Goal: Information Seeking & Learning: Learn about a topic

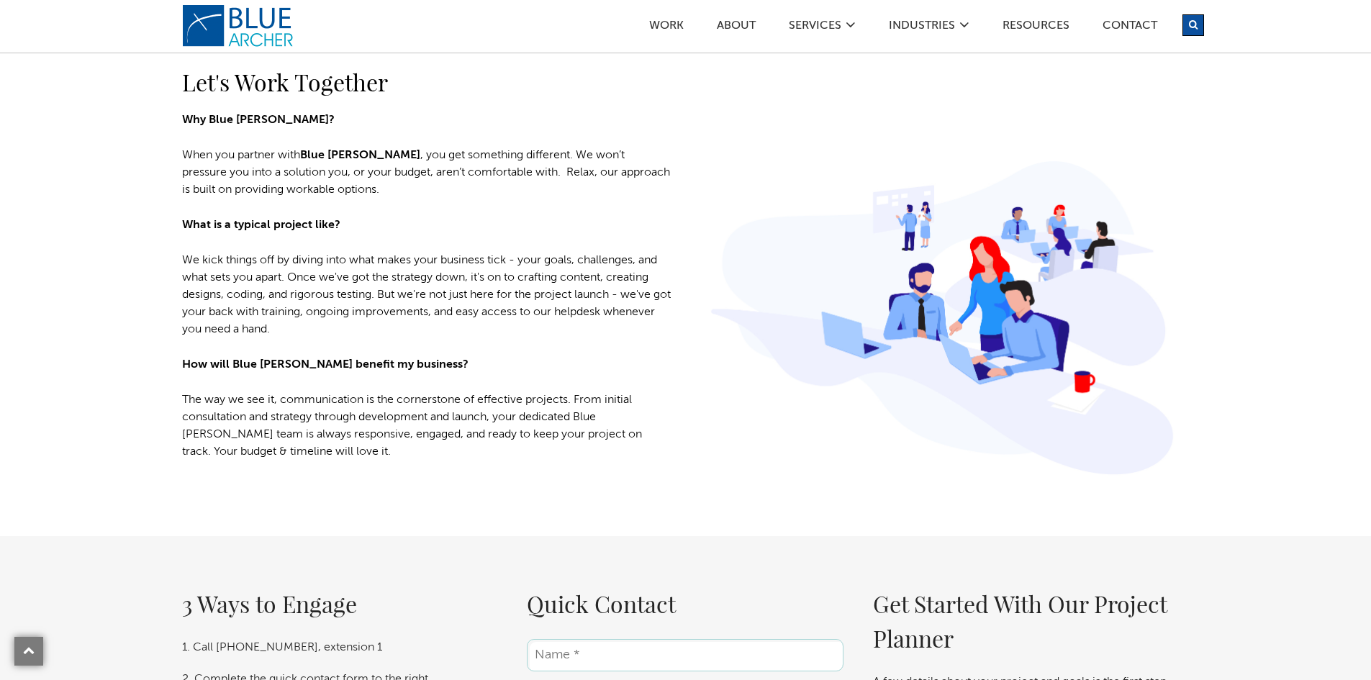
scroll to position [1943, 0]
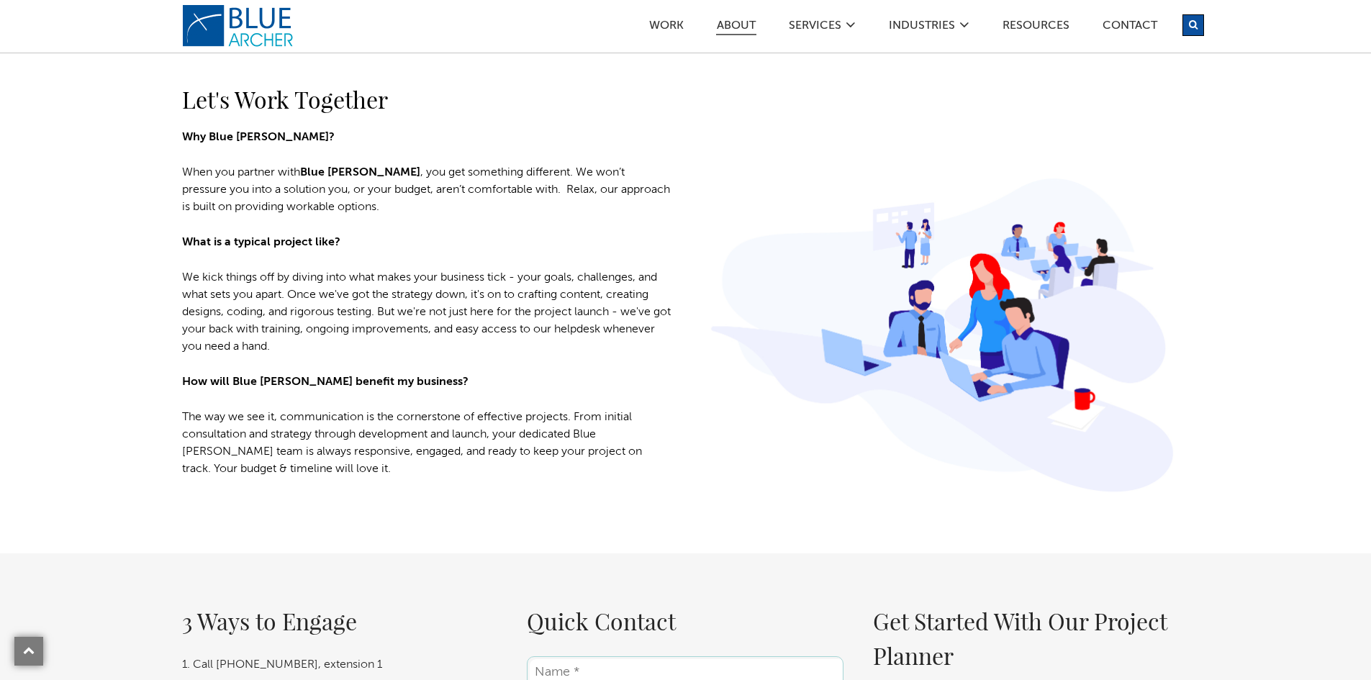
click at [722, 23] on link "ABOUT" at bounding box center [736, 27] width 40 height 15
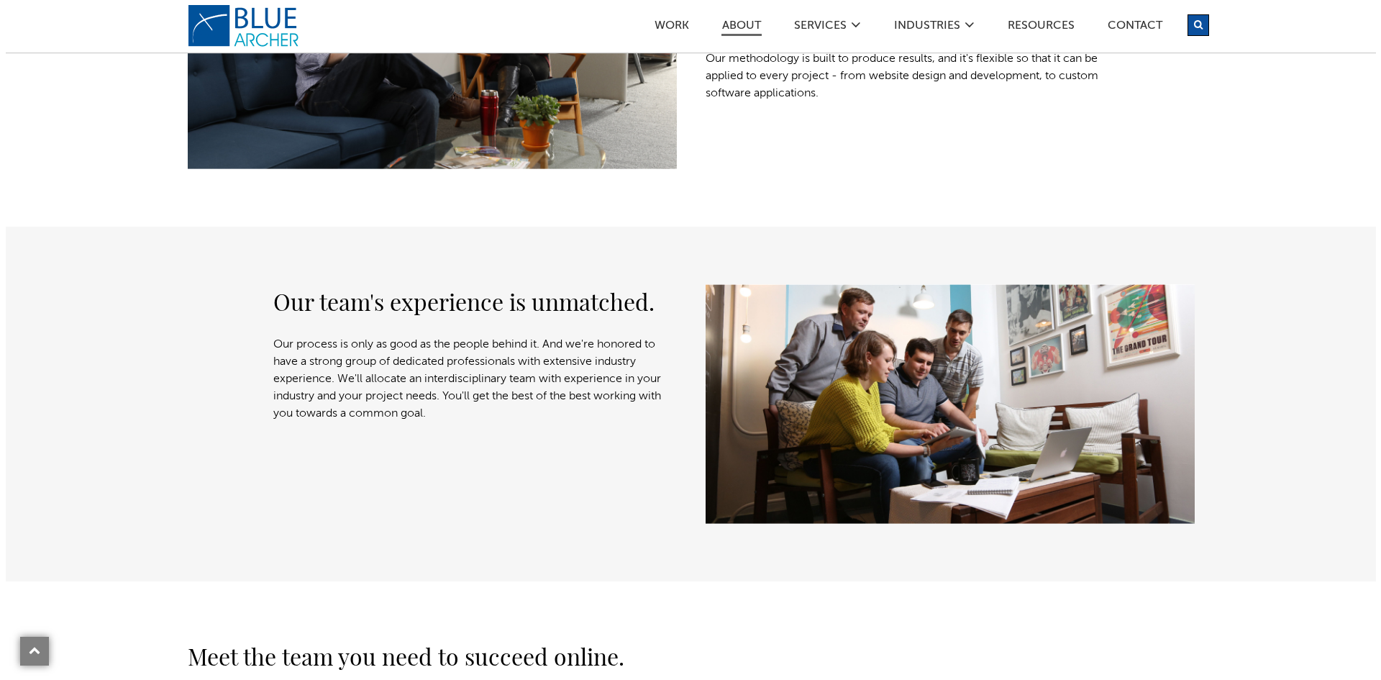
scroll to position [1007, 0]
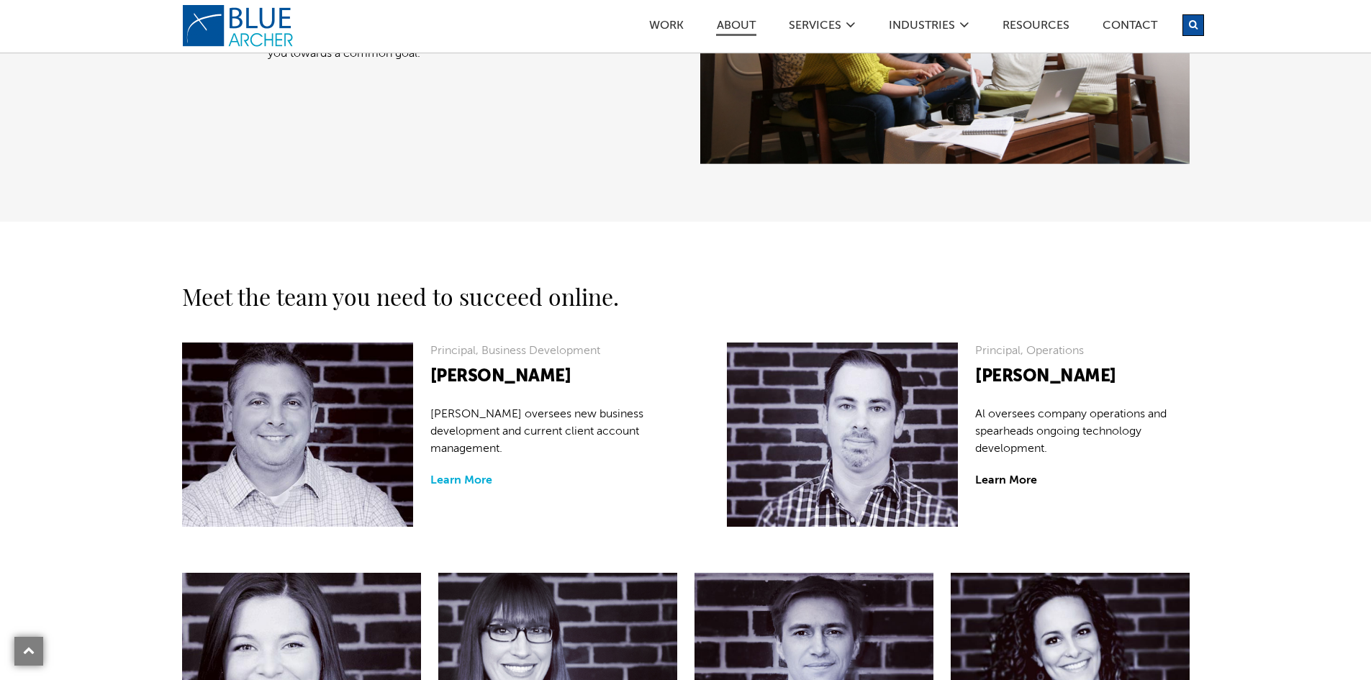
click at [477, 485] on link "Learn More" at bounding box center [461, 481] width 62 height 12
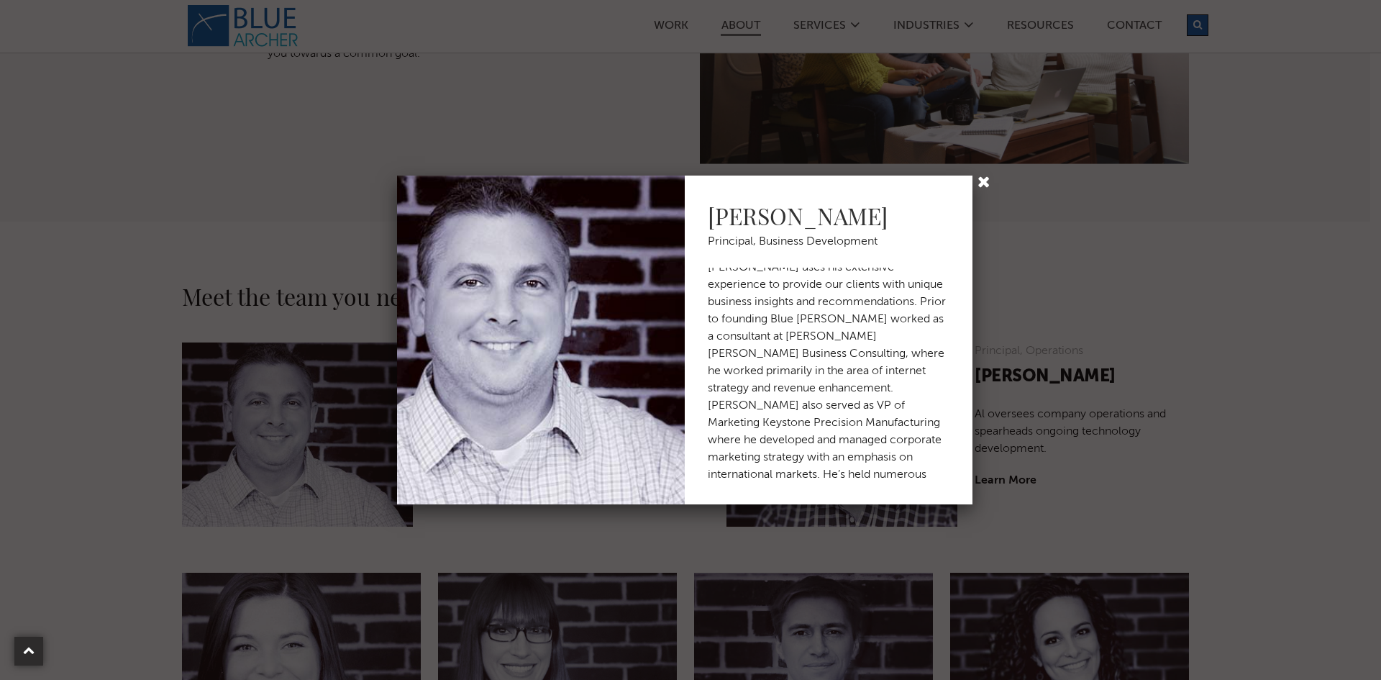
scroll to position [0, 0]
drag, startPoint x: 983, startPoint y: 176, endPoint x: 976, endPoint y: 186, distance: 12.0
click at [983, 176] on link at bounding box center [987, 183] width 18 height 18
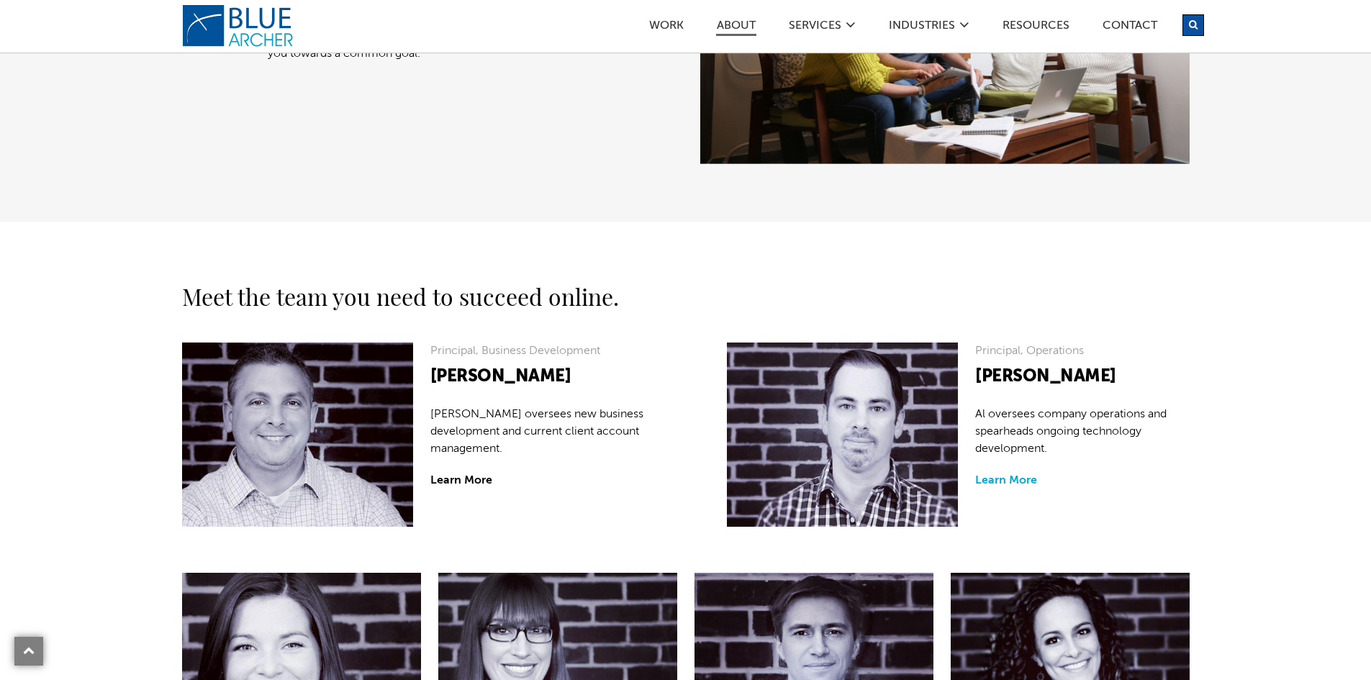
click at [999, 480] on link "Learn More" at bounding box center [1006, 481] width 62 height 12
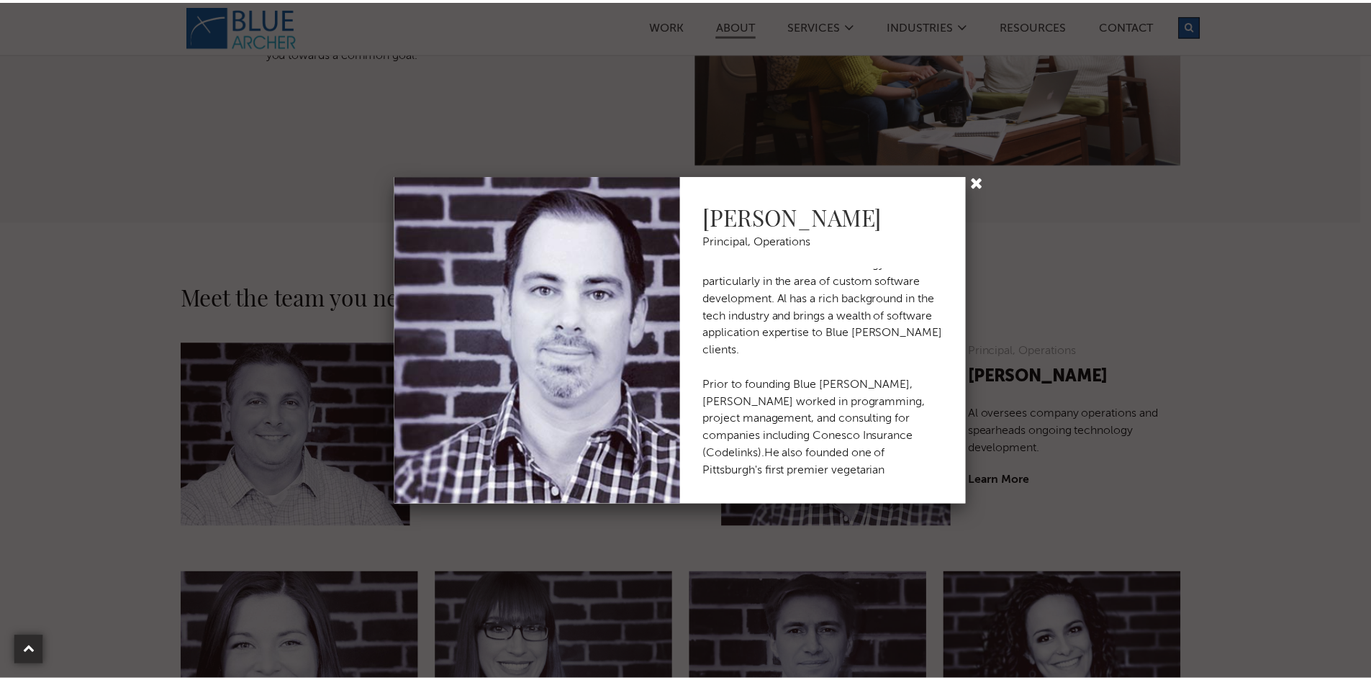
scroll to position [45, 0]
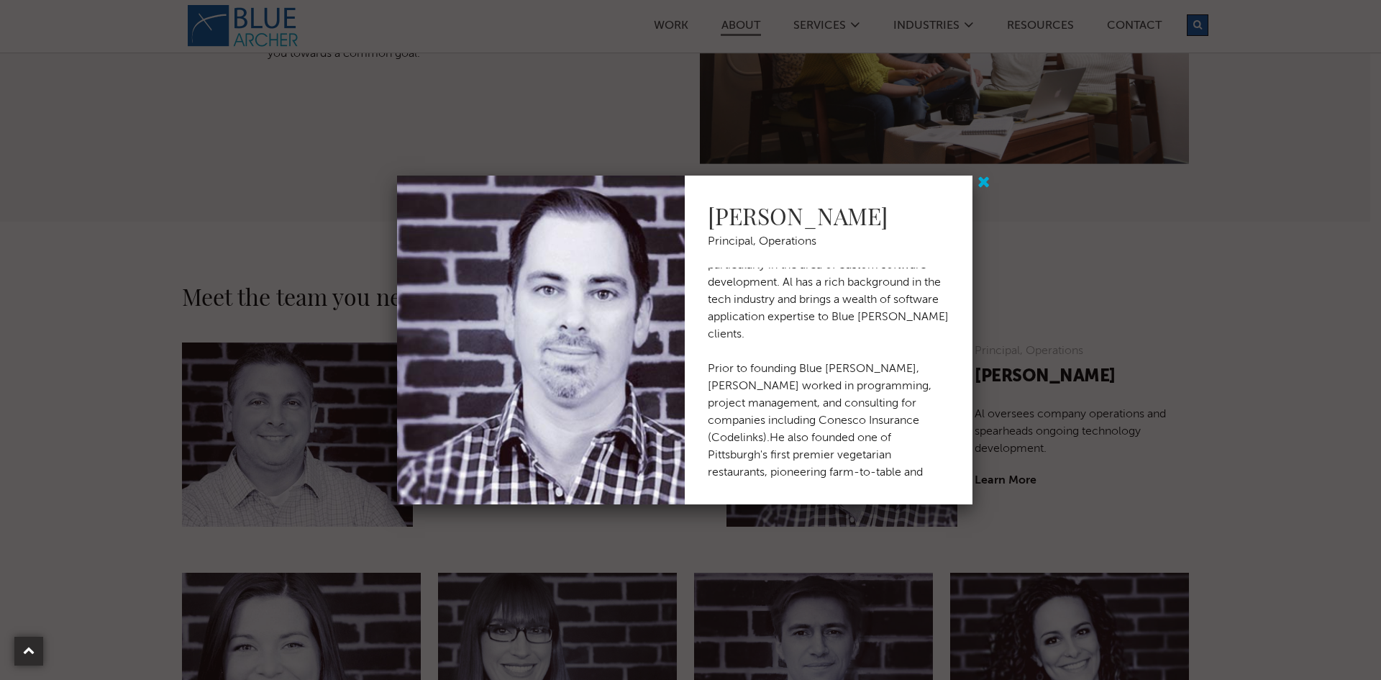
click at [980, 174] on link at bounding box center [987, 183] width 18 height 18
